Goal: Information Seeking & Learning: Find specific fact

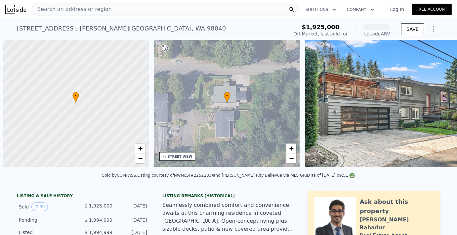
scroll to position [0, 3]
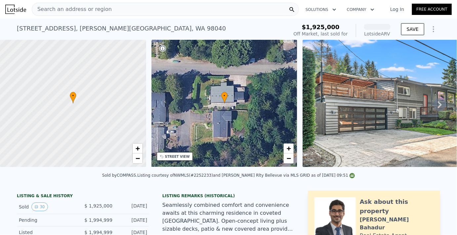
click at [113, 15] on div "Search an address or region" at bounding box center [165, 9] width 267 height 13
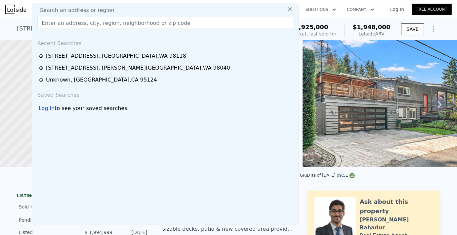
click at [107, 10] on div "Search an address or region" at bounding box center [165, 10] width 261 height 8
click at [103, 22] on input "text" at bounding box center [165, 23] width 256 height 12
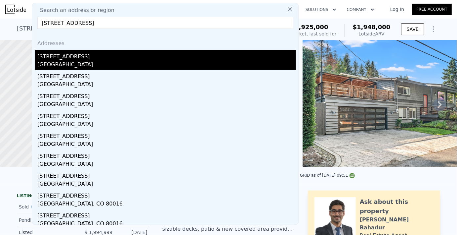
type input "[STREET_ADDRESS]"
click at [68, 55] on div "[STREET_ADDRESS]" at bounding box center [166, 55] width 259 height 11
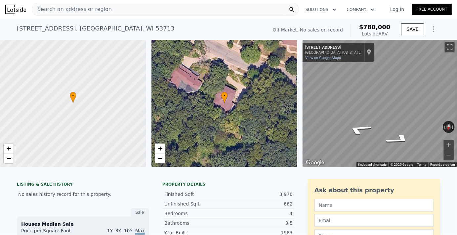
click at [457, 118] on div "Street View" at bounding box center [380, 103] width 155 height 127
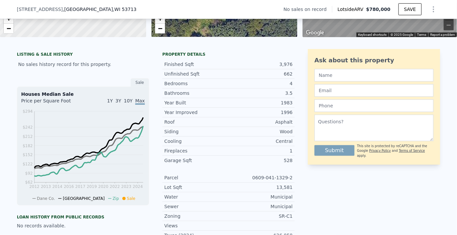
scroll to position [135, 0]
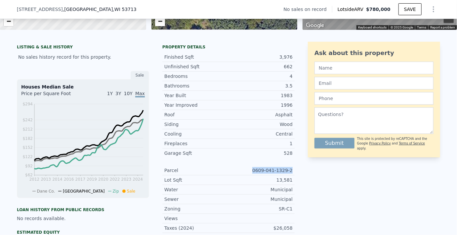
drag, startPoint x: 254, startPoint y: 170, endPoint x: 295, endPoint y: 169, distance: 40.7
click at [295, 169] on div "LISTING & SALE HISTORY No sales history record for this property. Sale Houses M…" at bounding box center [229, 215] width 424 height 346
copy div "0609-041-1329-2"
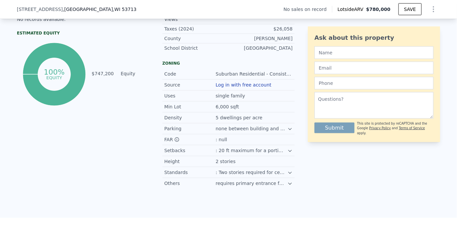
scroll to position [334, 0]
